Goal: Book appointment/travel/reservation: Register for event/course

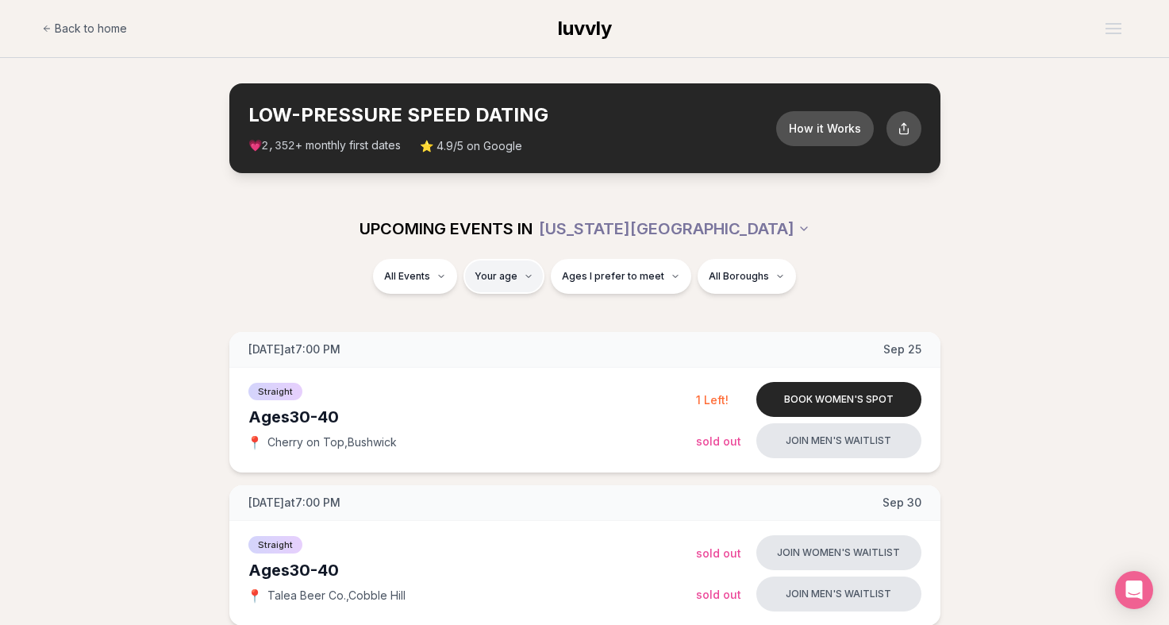
type input "**"
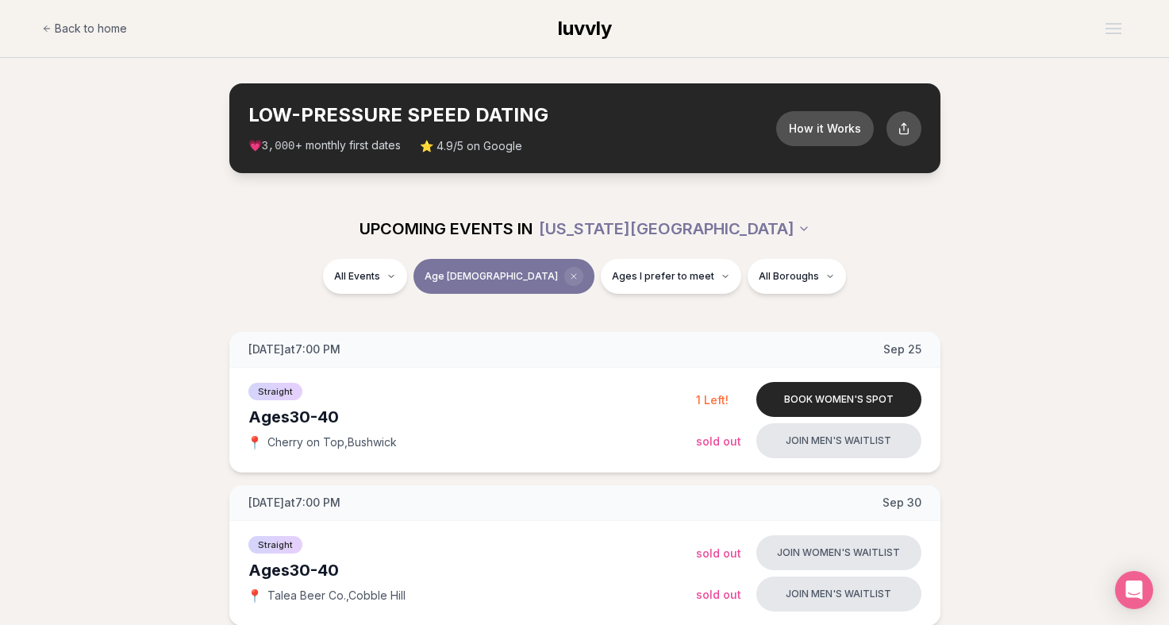
click at [564, 282] on span "Clear age" at bounding box center [573, 276] width 19 height 19
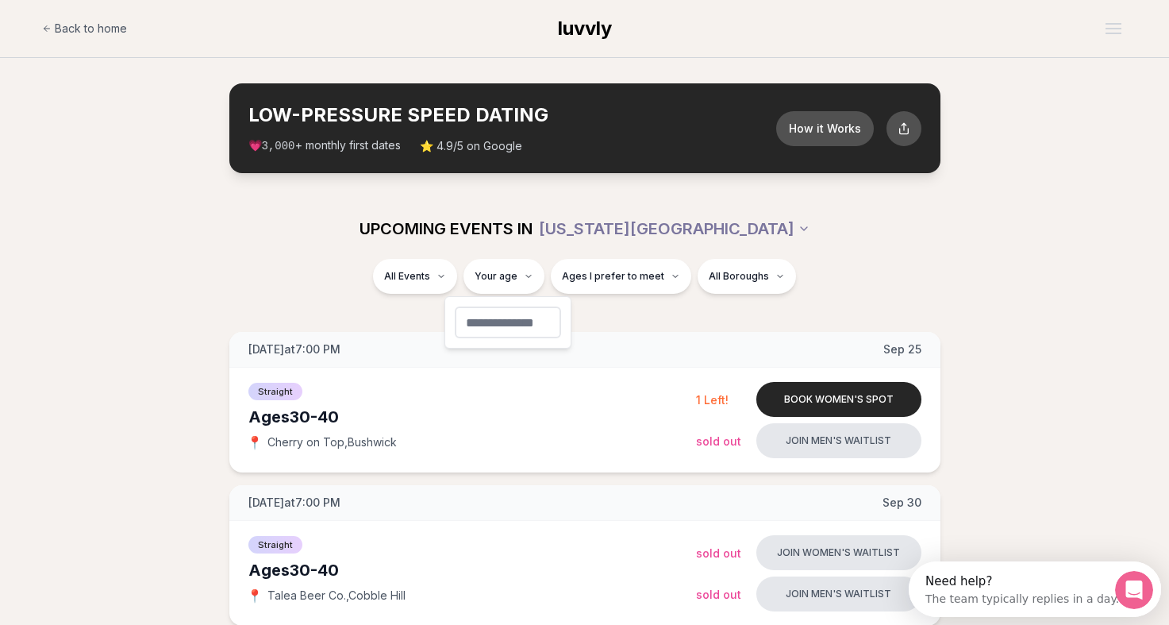
type input "**"
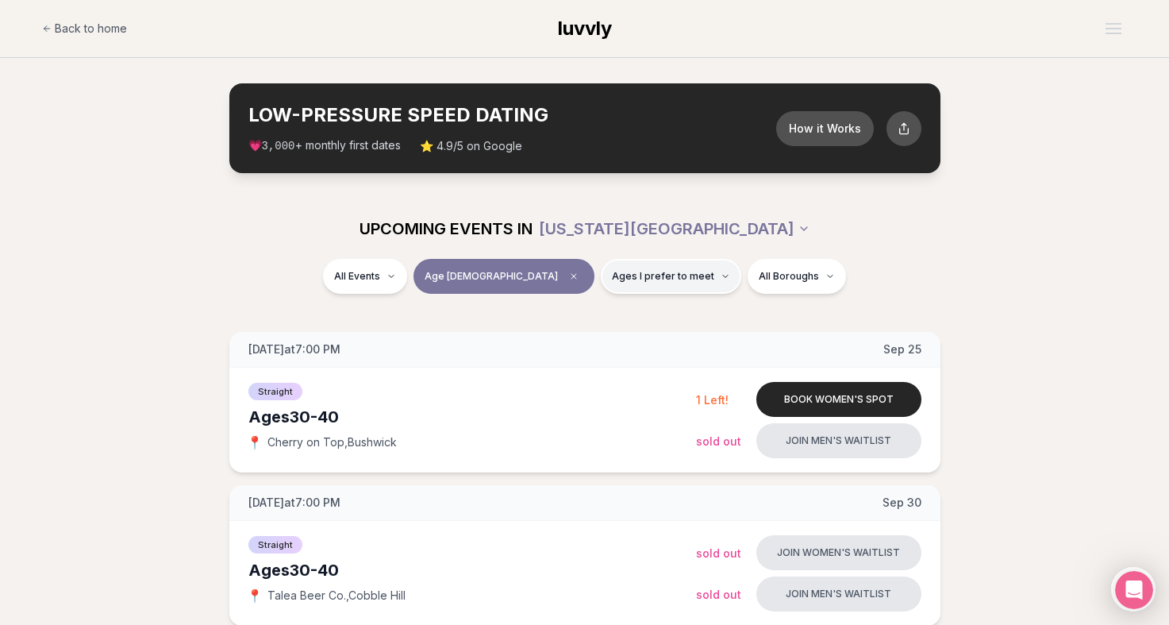
click at [643, 275] on span "Ages I prefer to meet" at bounding box center [663, 276] width 102 height 13
click at [632, 339] on span "Around my age" at bounding box center [614, 337] width 80 height 16
click at [564, 339] on button "Around my age" at bounding box center [558, 336] width 13 height 13
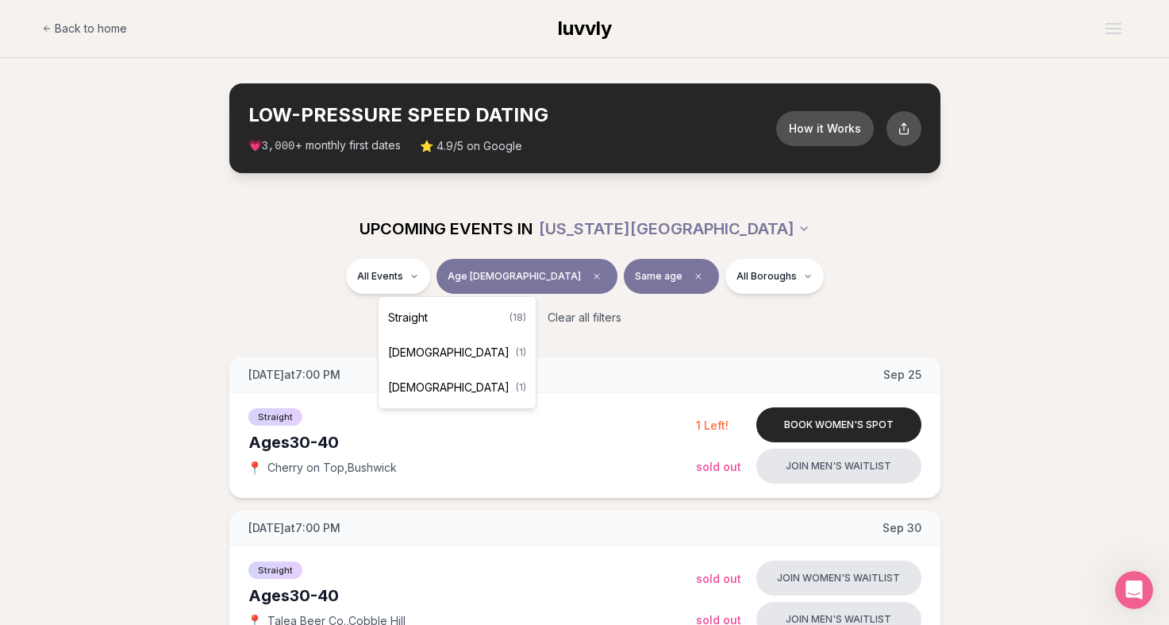
click at [458, 306] on div "Straight ( 18 )" at bounding box center [457, 317] width 151 height 35
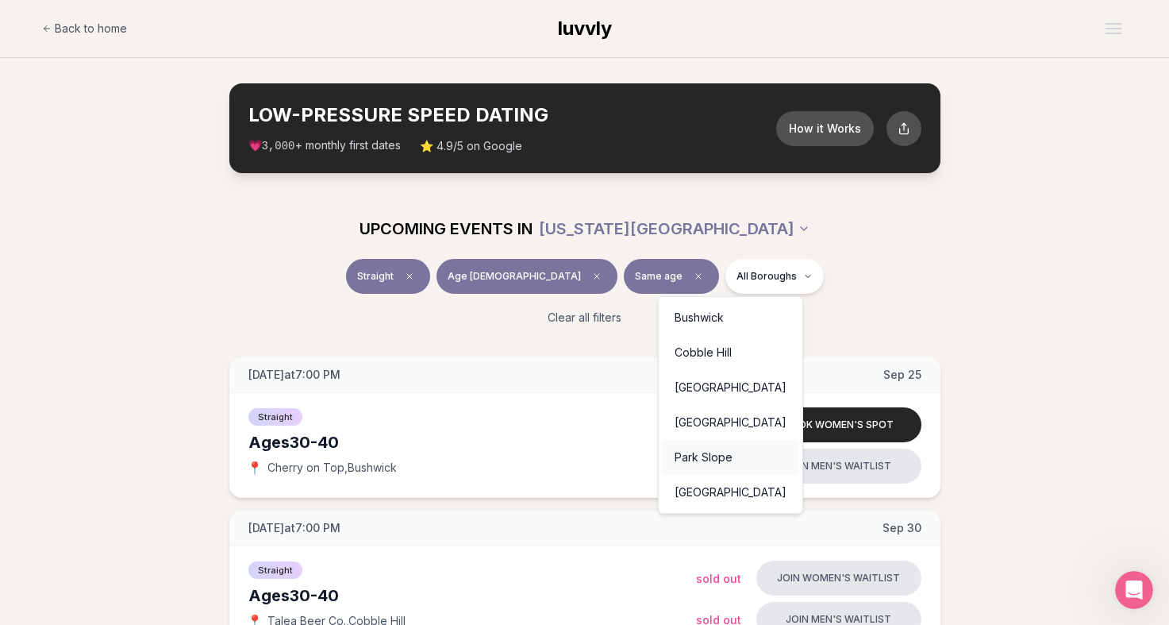
click at [733, 464] on div "Park Slope" at bounding box center [730, 457] width 137 height 35
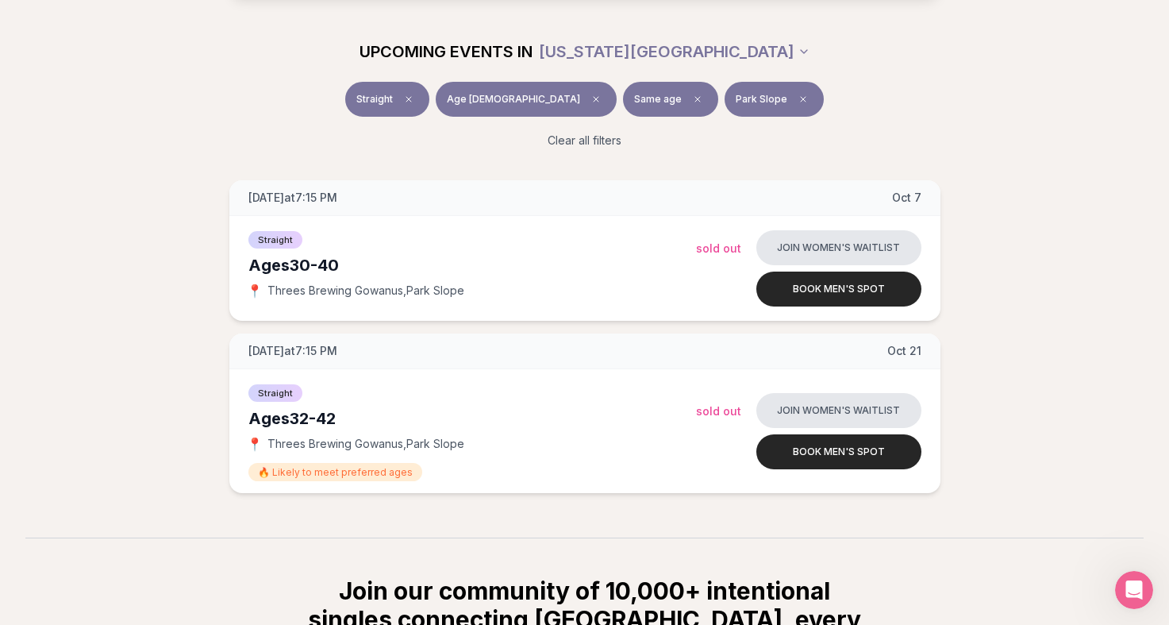
scroll to position [180, 0]
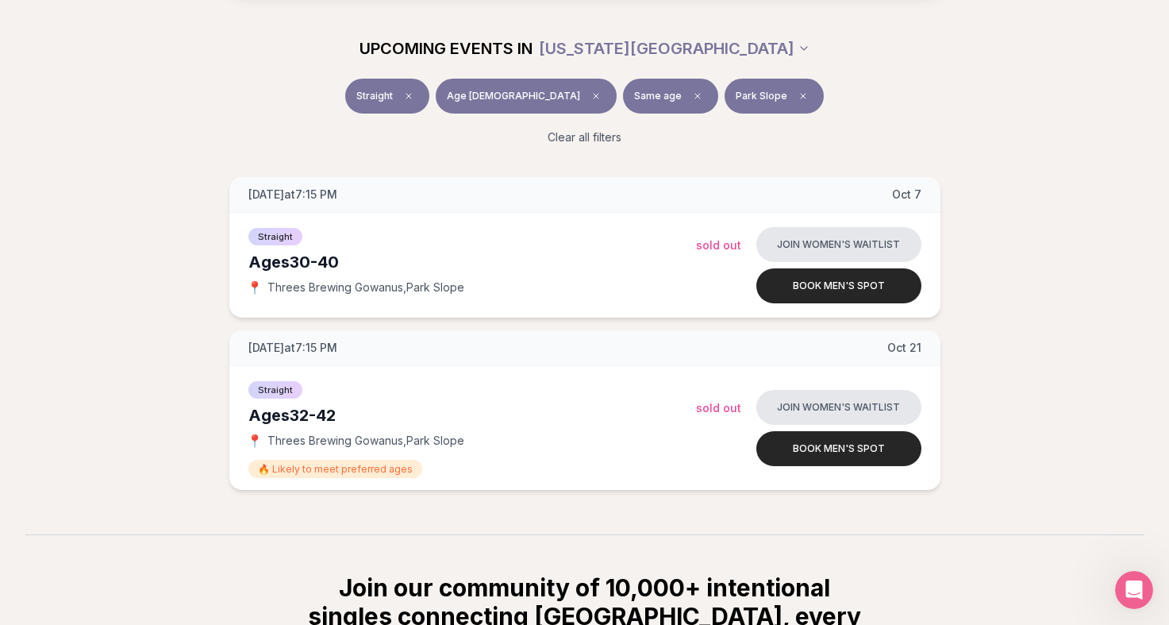
click at [725, 87] on button "Park Slope" at bounding box center [774, 96] width 99 height 35
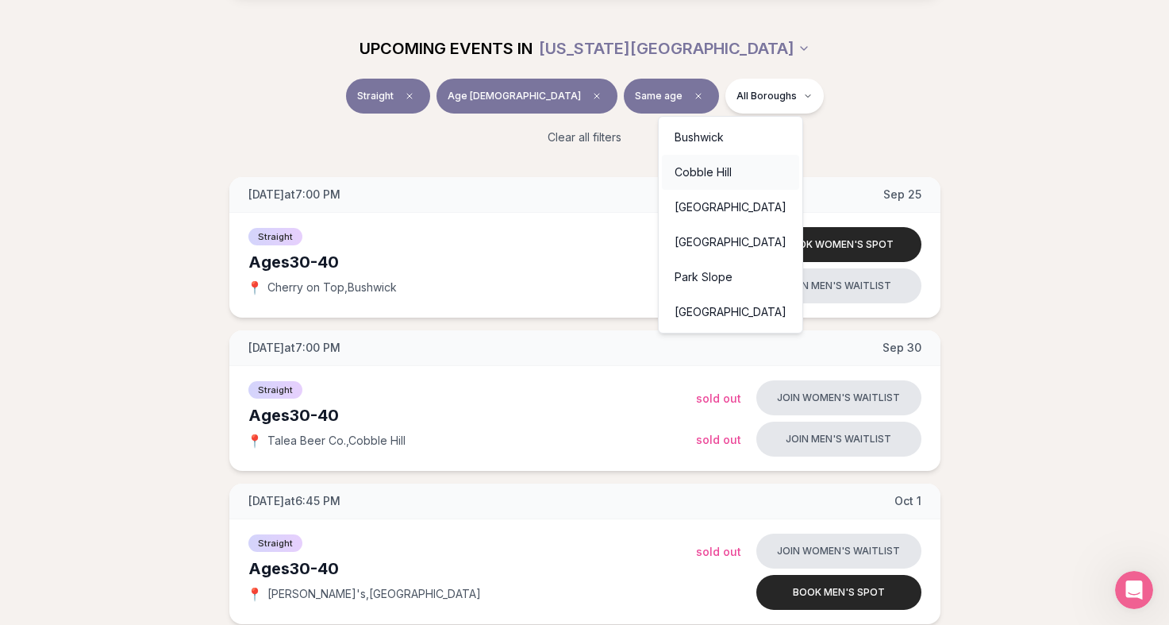
click at [711, 168] on div "Cobble Hill" at bounding box center [730, 172] width 137 height 35
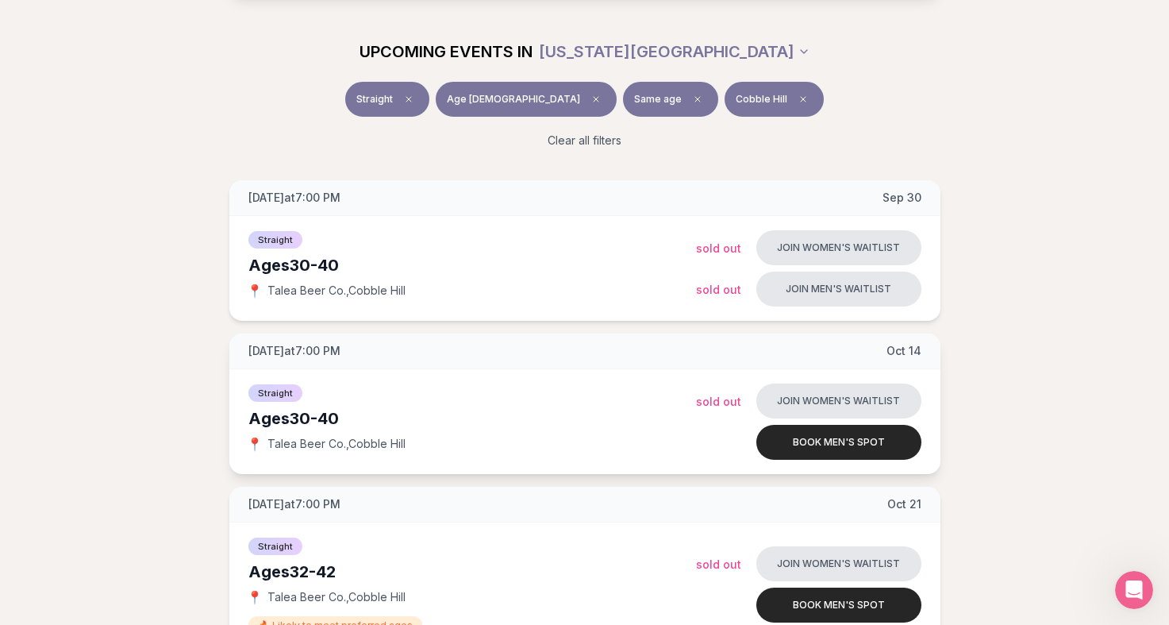
scroll to position [175, 0]
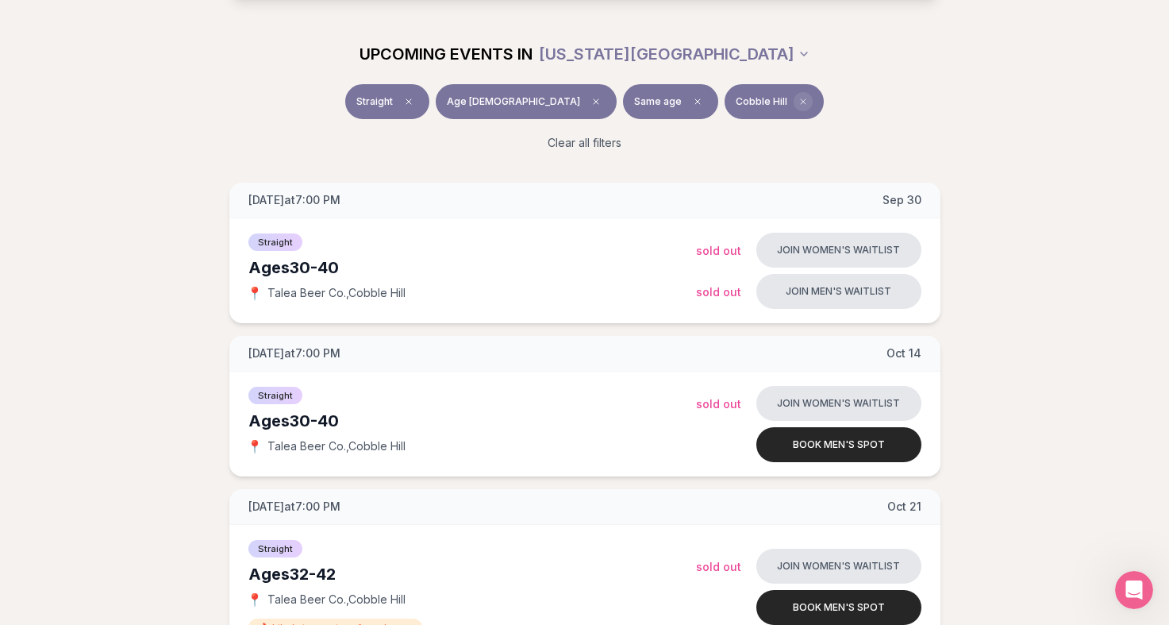
click at [799, 97] on icon "Clear borough filter" at bounding box center [804, 102] width 10 height 10
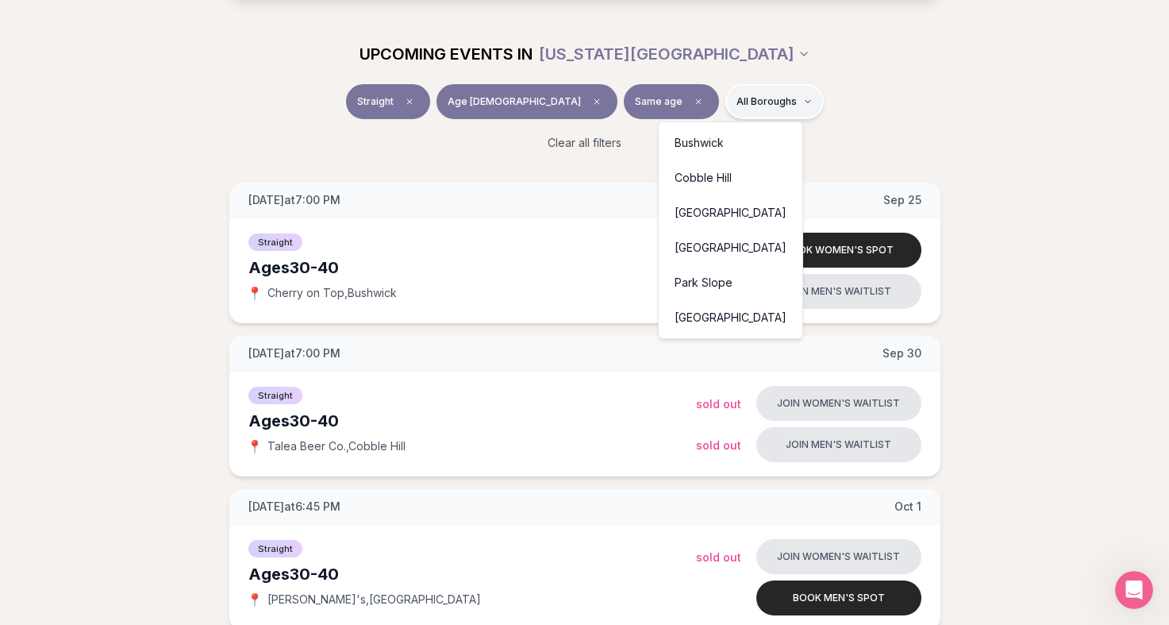
click at [715, 283] on div "Park Slope" at bounding box center [730, 282] width 137 height 35
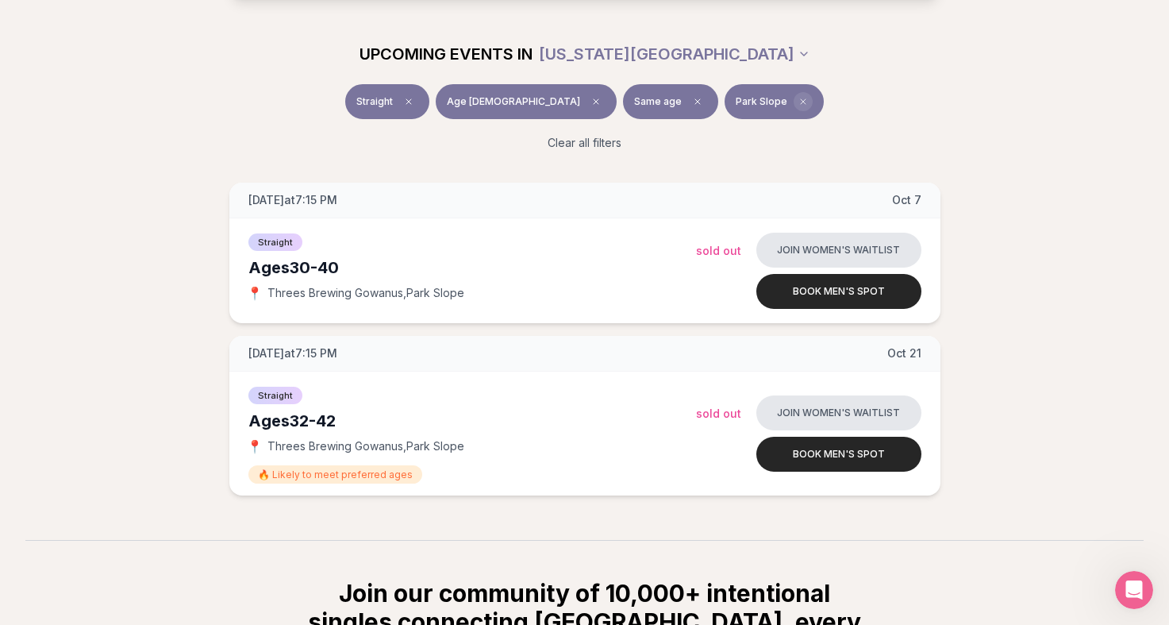
click at [799, 105] on icon "Clear borough filter" at bounding box center [804, 102] width 10 height 10
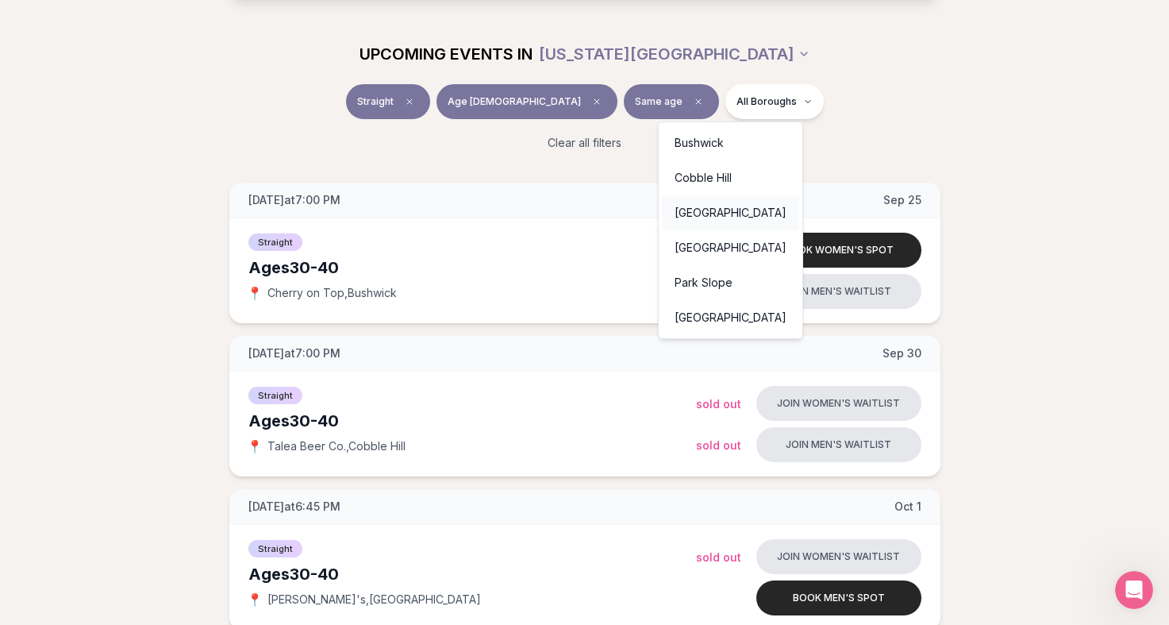
click at [712, 210] on div "[GEOGRAPHIC_DATA]" at bounding box center [730, 212] width 137 height 35
